Goal: Navigation & Orientation: Find specific page/section

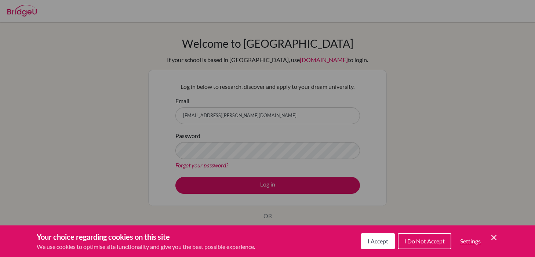
click at [373, 242] on span "I Accept" at bounding box center [378, 241] width 21 height 7
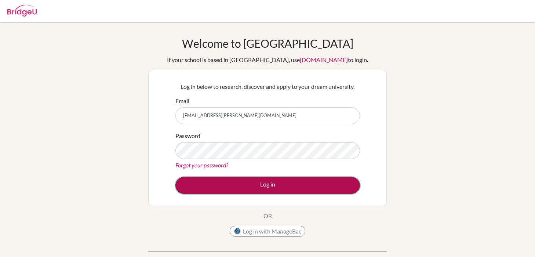
click at [253, 186] on button "Log in" at bounding box center [268, 185] width 185 height 17
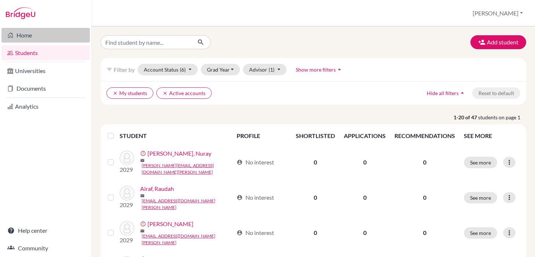
click at [31, 37] on link "Home" at bounding box center [45, 35] width 89 height 15
